Goal: Obtain resource: Obtain resource

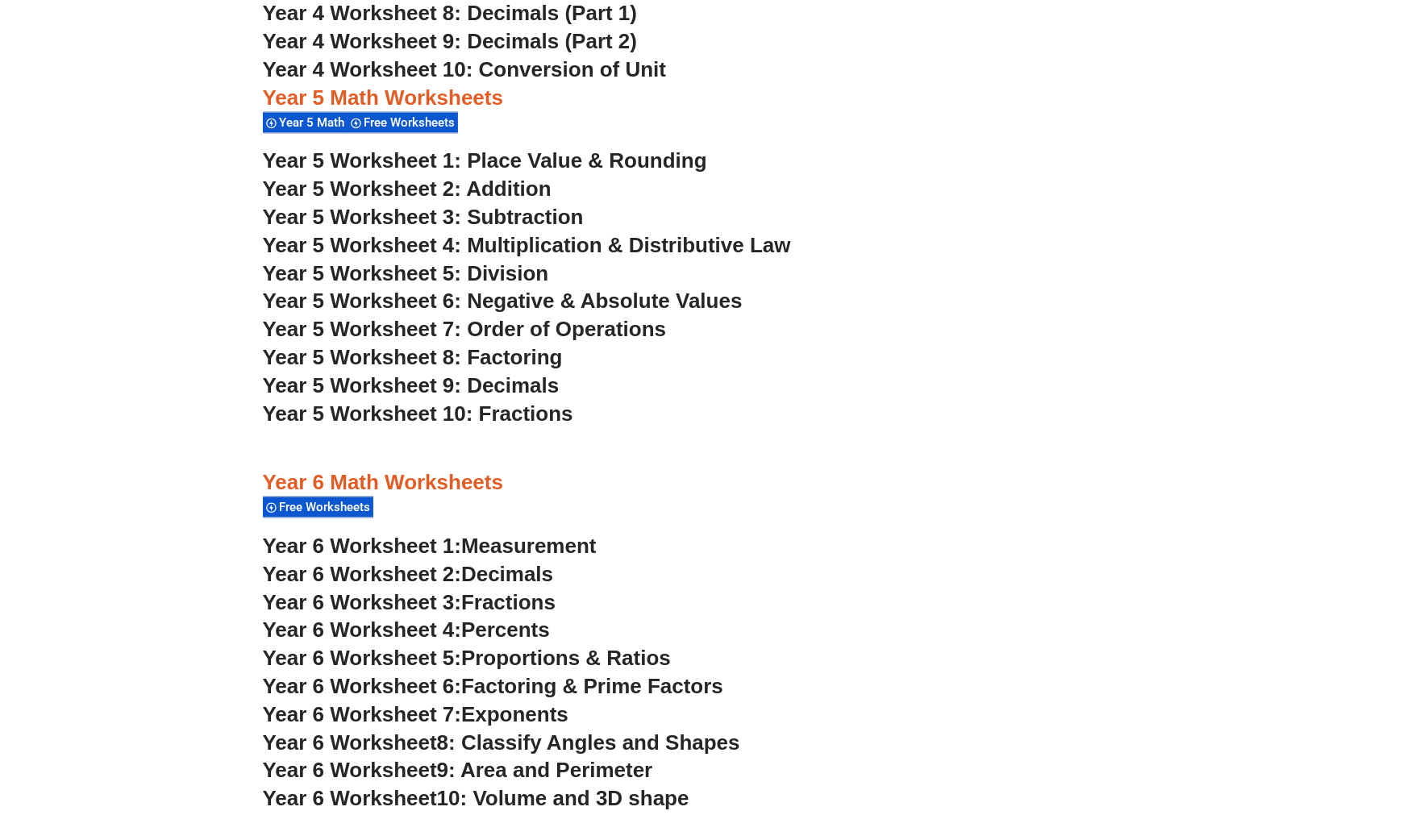
scroll to position [3256, 0]
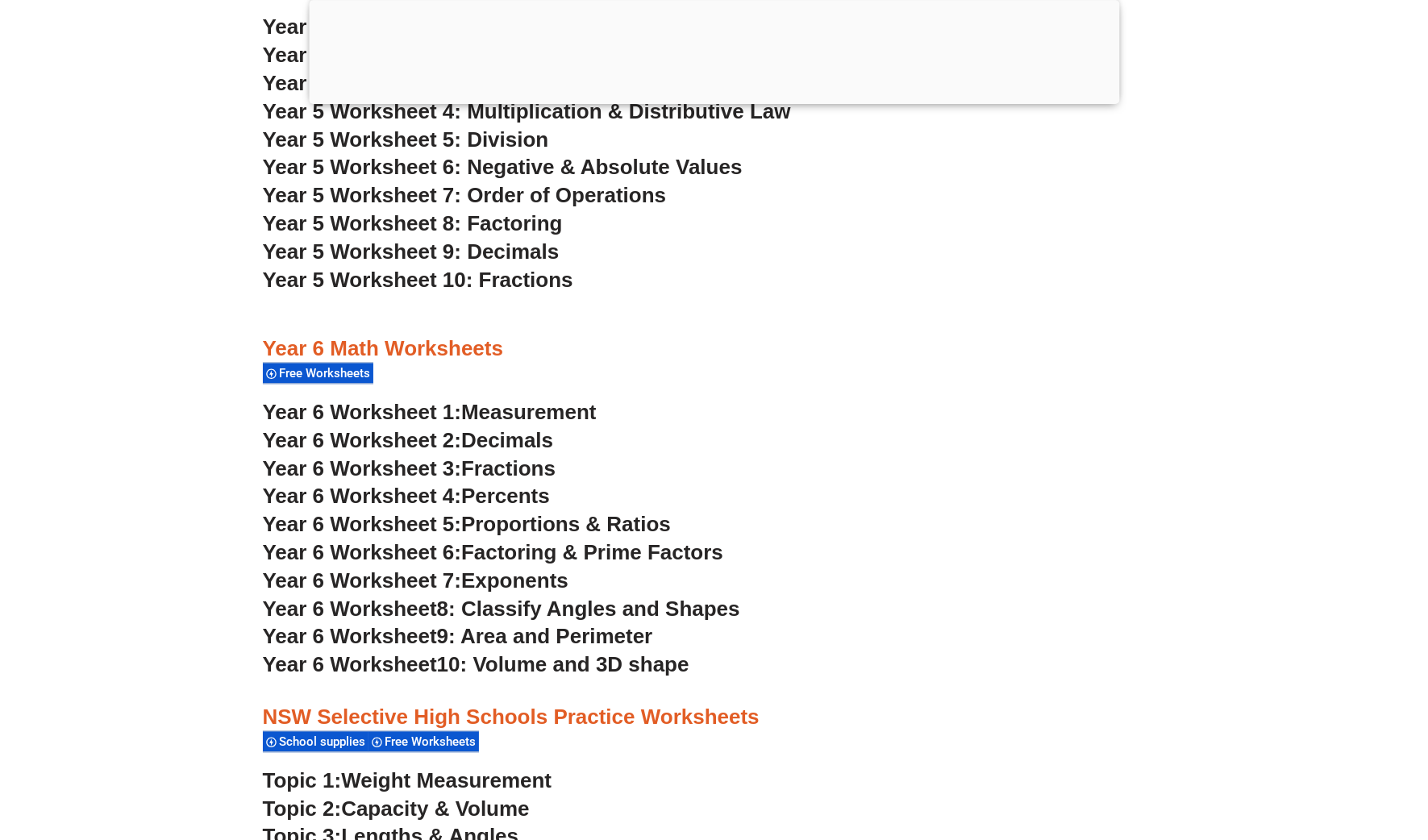
click at [714, 100] on div at bounding box center [714, 100] width 810 height 0
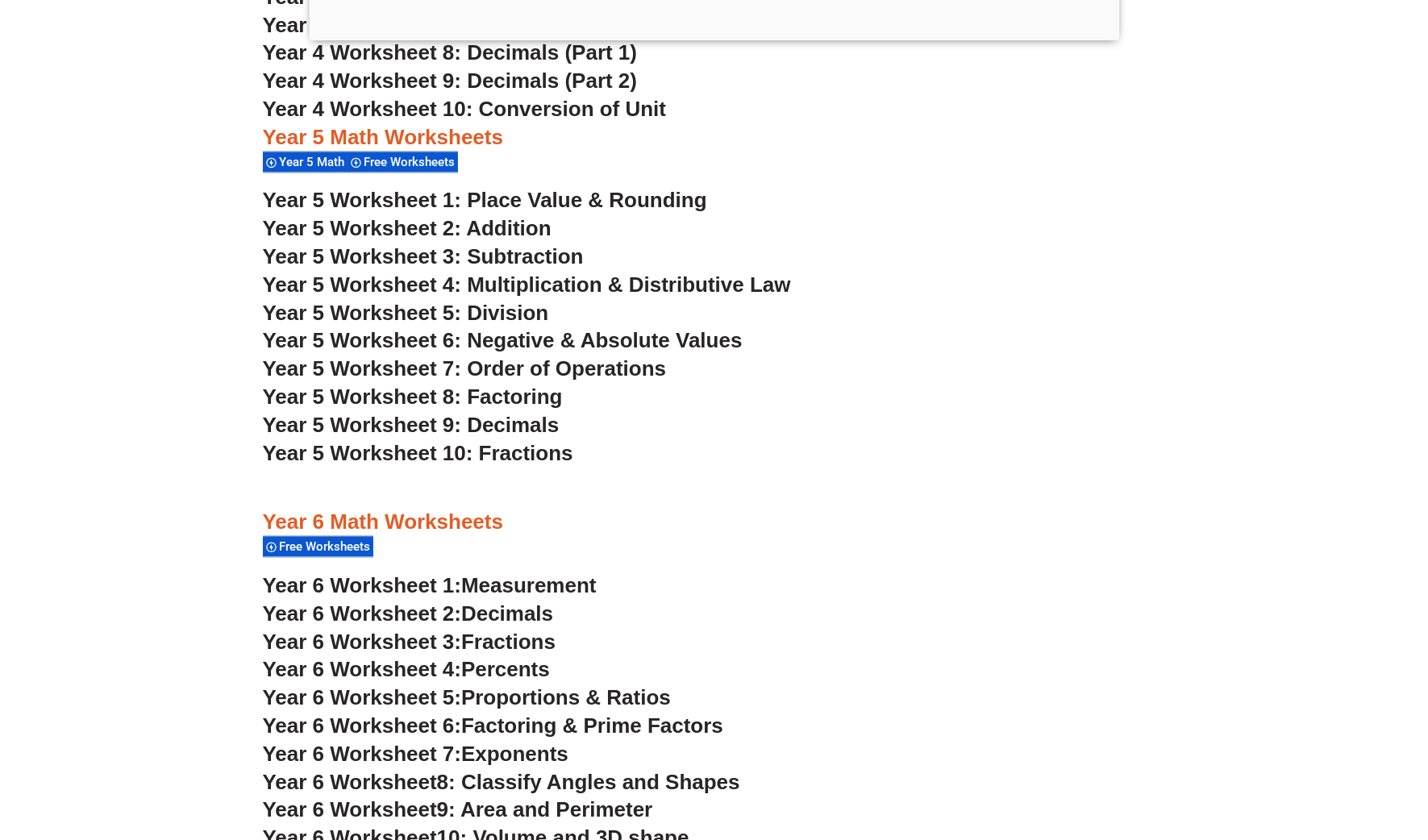
scroll to position [3079, 0]
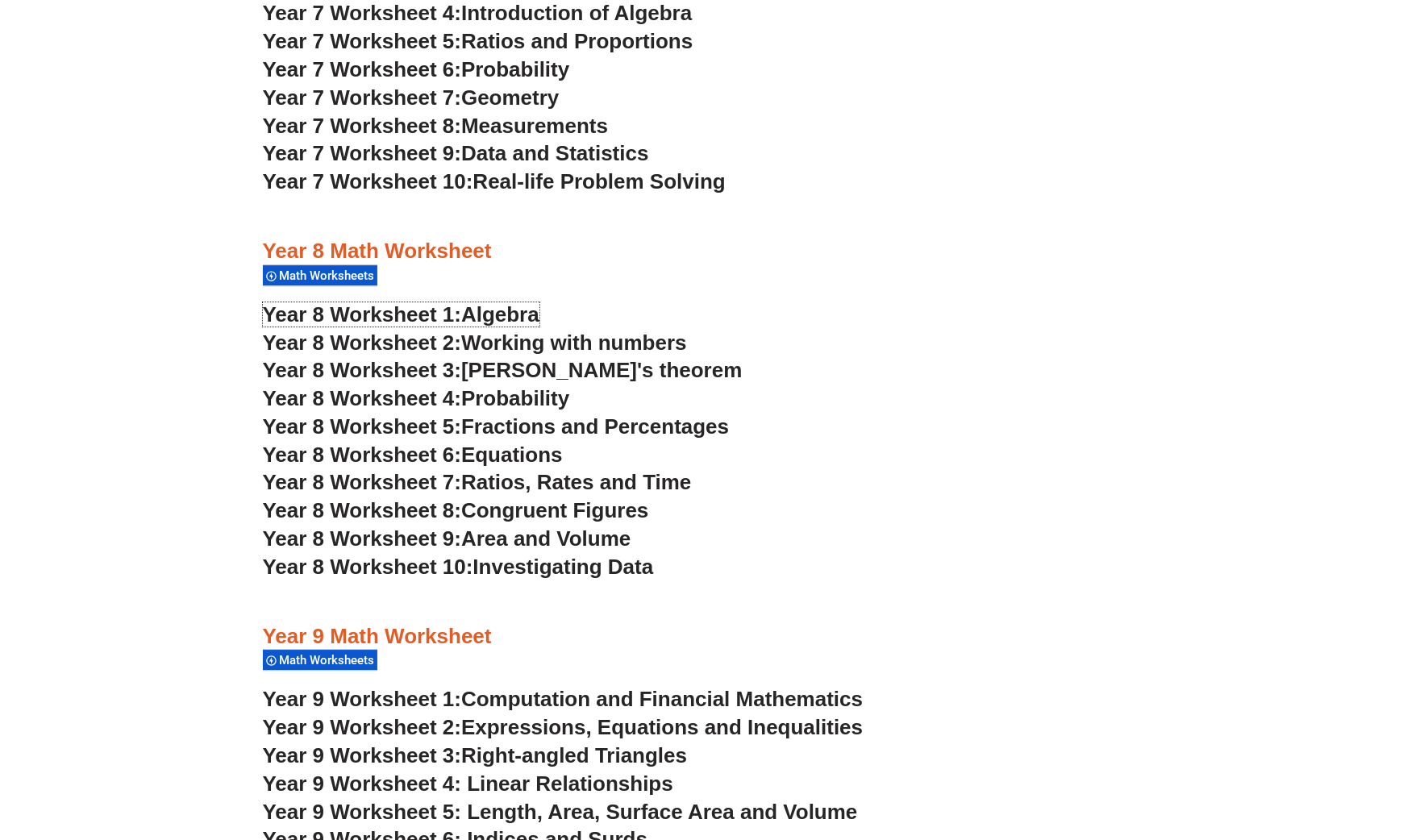
scroll to position [4862, 0]
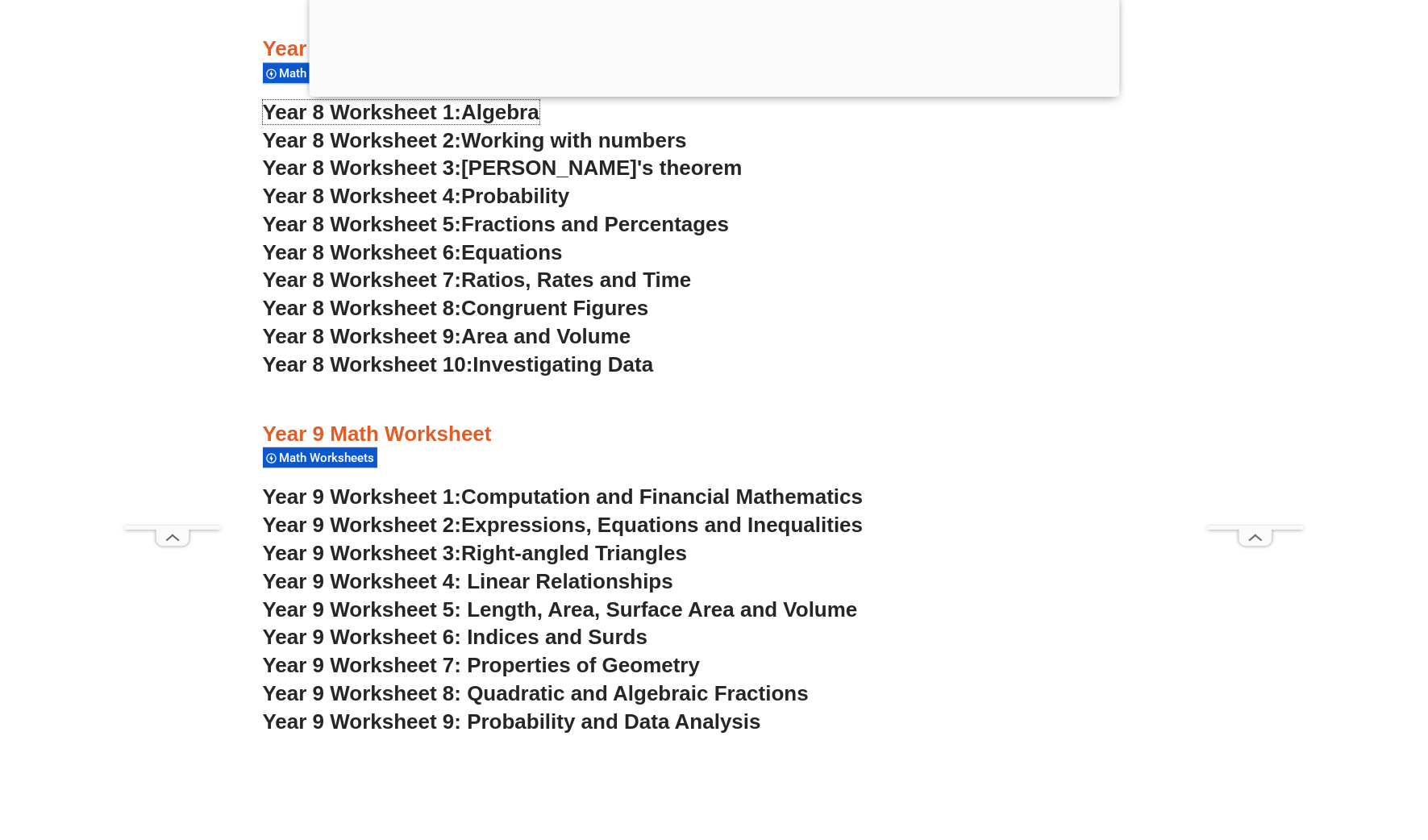
click at [510, 105] on span "Algebra" at bounding box center [500, 112] width 78 height 24
click at [750, 456] on div "Year 9 Math Worksheet Math Worksheets" at bounding box center [714, 446] width 903 height 50
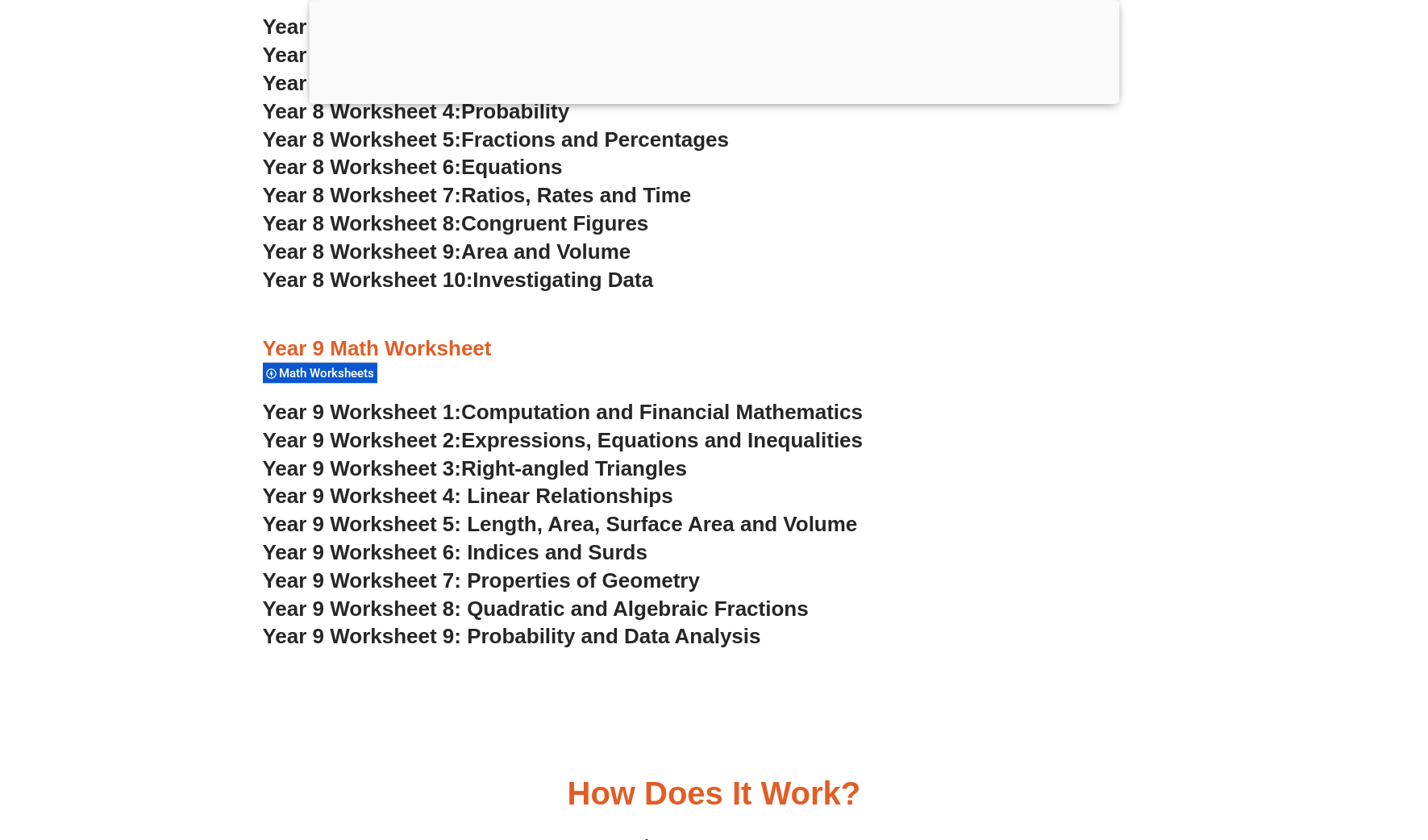
scroll to position [5064, 0]
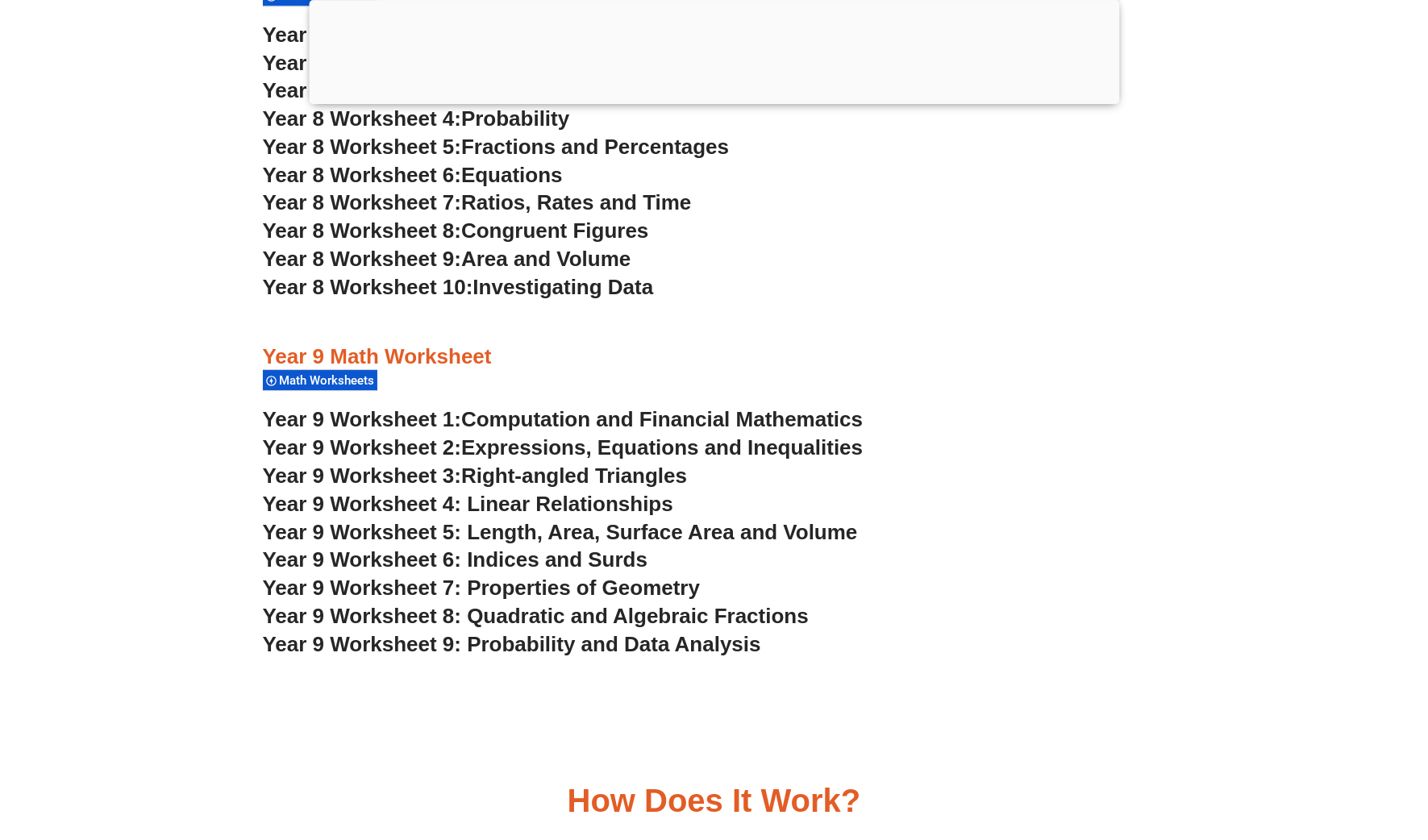
click at [539, 527] on span "Year 9 Worksheet 5: Length, Area, Surface Area and Volume" at bounding box center [560, 532] width 595 height 24
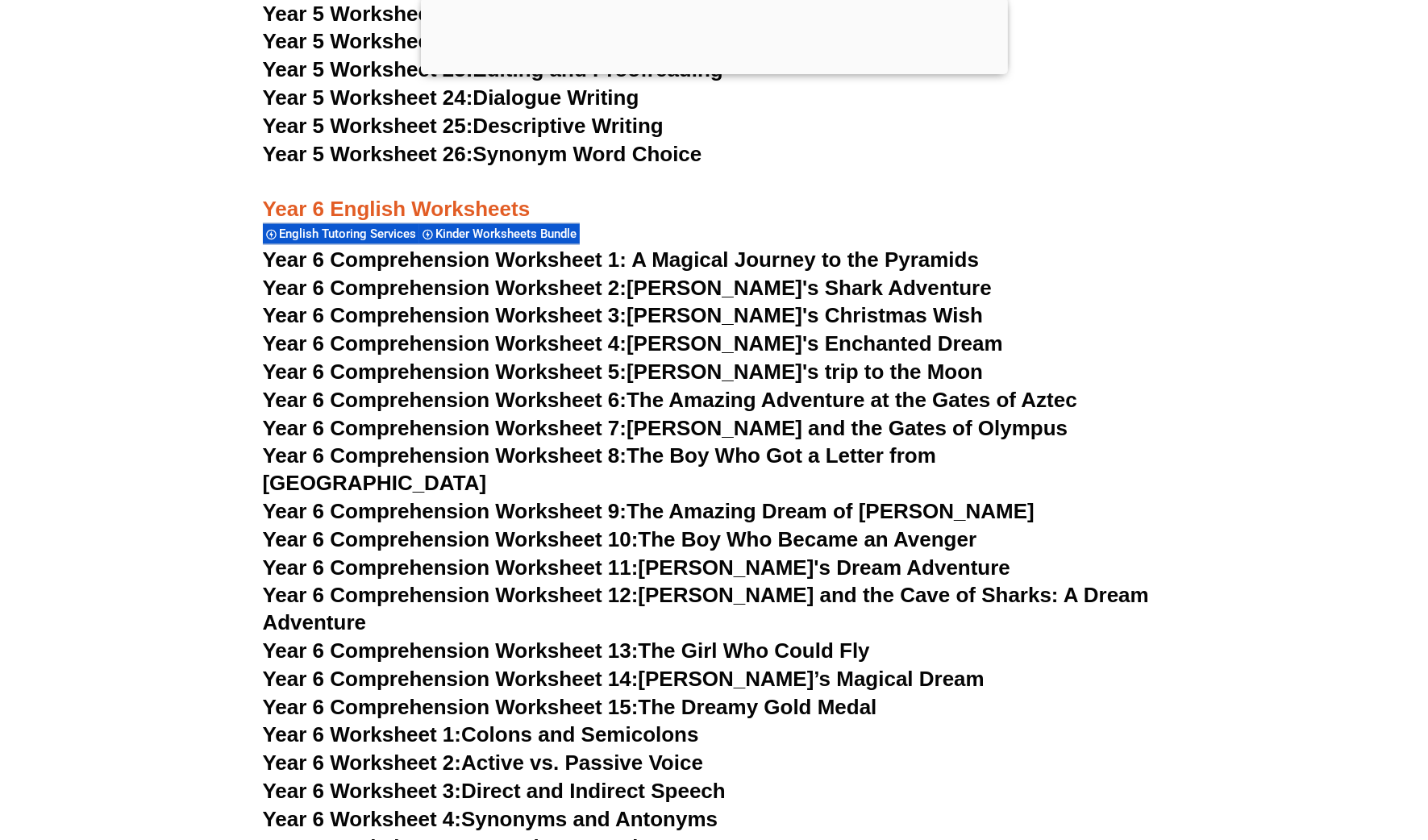
scroll to position [8633, 0]
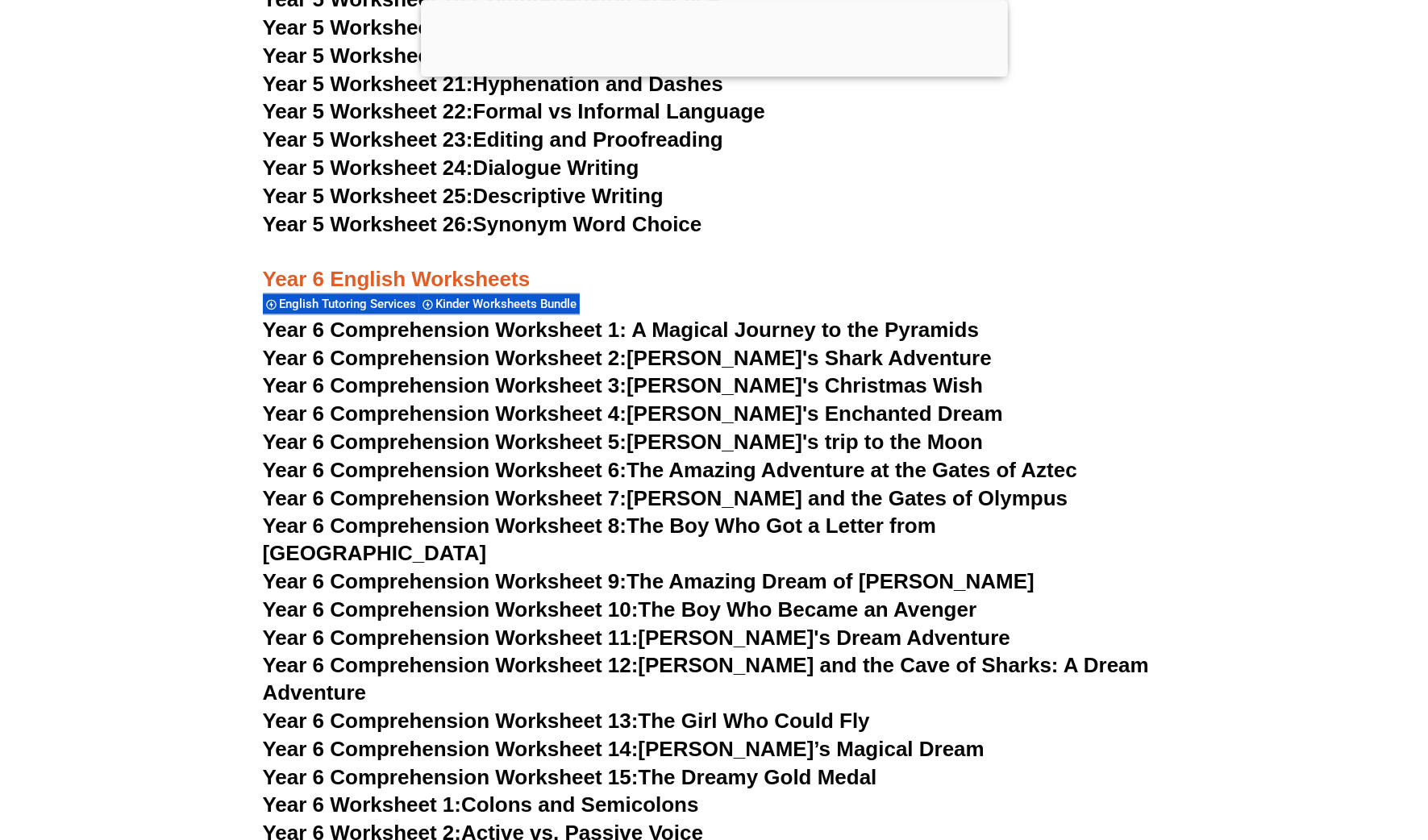
click at [372, 435] on span "Year 6 Comprehension Worksheet 5:" at bounding box center [445, 441] width 365 height 24
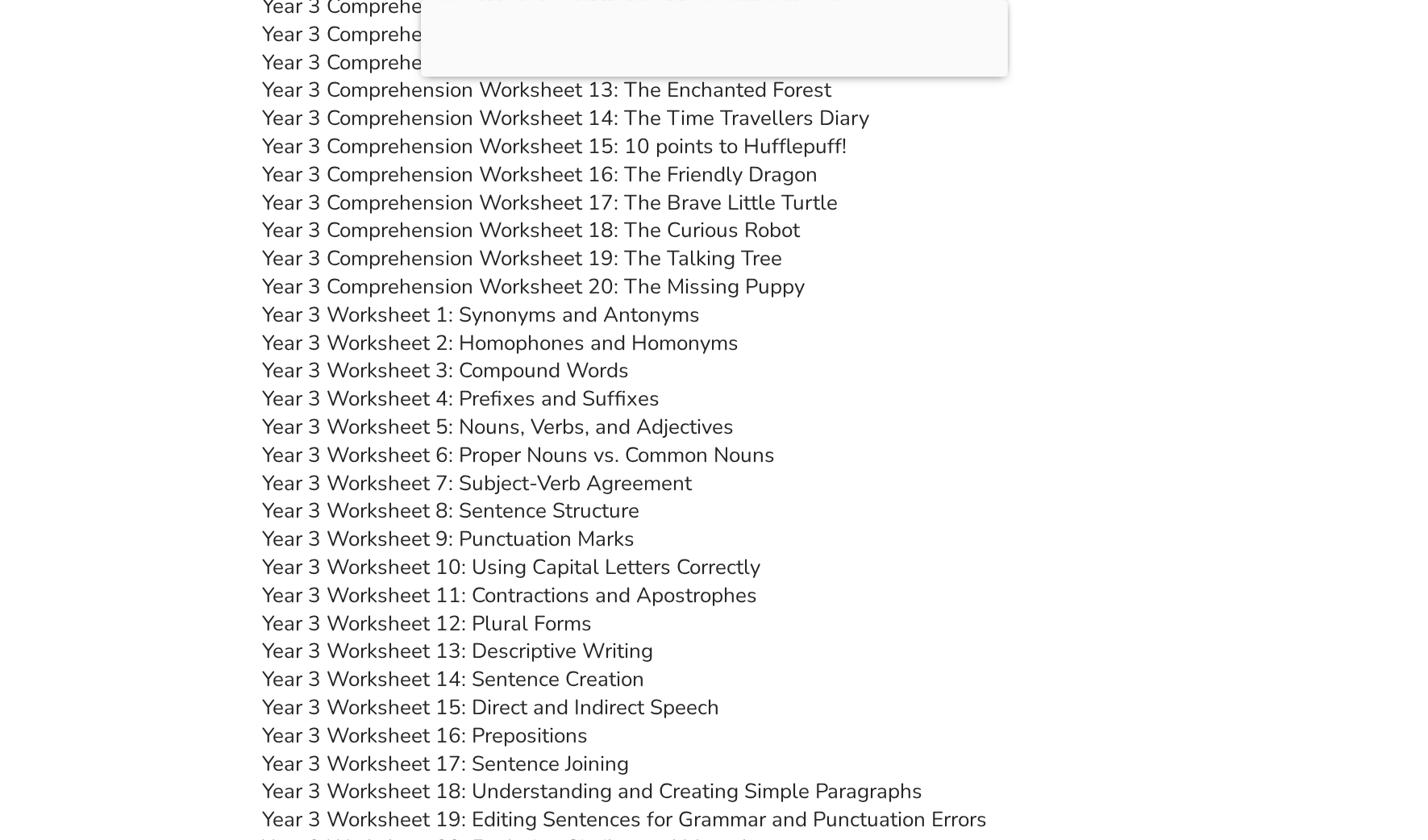
scroll to position [5712, 0]
